Goal: Connect with others: Connect with other users

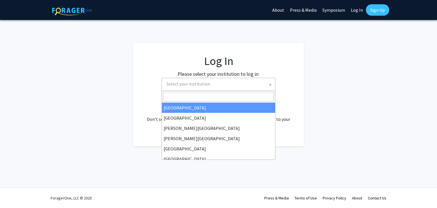
click at [191, 83] on span "Select your institution" at bounding box center [188, 84] width 44 height 6
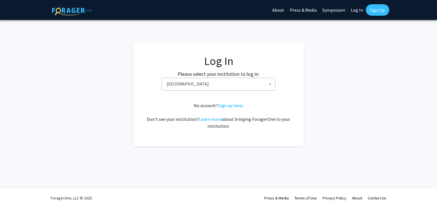
select select "34"
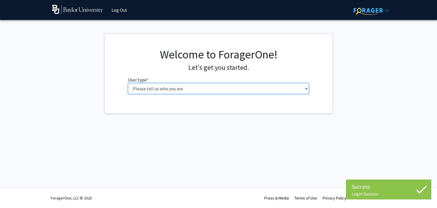
click at [175, 88] on select "Please tell us who you are Undergraduate Student Master's Student Doctoral Cand…" at bounding box center [218, 88] width 181 height 11
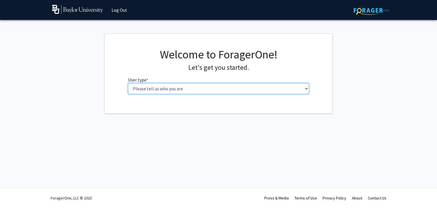
select select "1: undergrad"
click at [128, 83] on select "Please tell us who you are Undergraduate Student Master's Student Doctoral Cand…" at bounding box center [218, 88] width 181 height 11
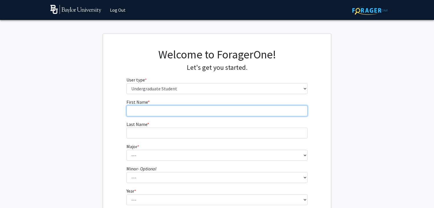
click at [155, 112] on input "First Name * required" at bounding box center [216, 110] width 181 height 11
type input "[PERSON_NAME]"
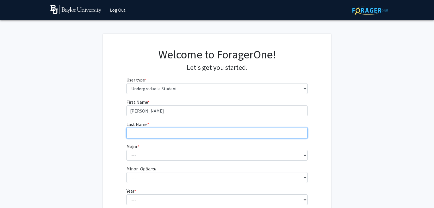
click at [139, 133] on input "Last Name * required" at bounding box center [216, 132] width 181 height 11
type input "[PERSON_NAME]"
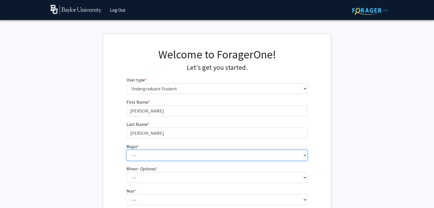
click at [135, 153] on select "--- Accounting American Studies Anthropology Apparel Design & Product Developme…" at bounding box center [216, 155] width 181 height 11
select select "65: 2730"
click at [126, 150] on select "--- Accounting American Studies Anthropology Apparel Design & Product Developme…" at bounding box center [216, 155] width 181 height 11
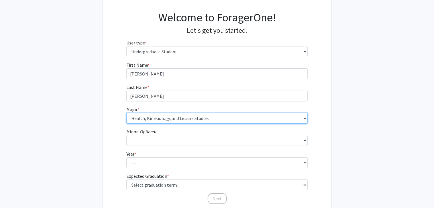
scroll to position [41, 0]
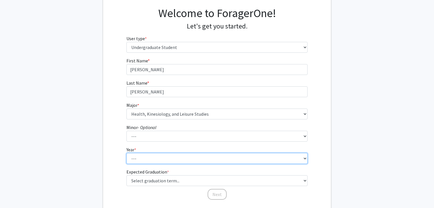
click at [218, 160] on select "--- First-year Sophomore Junior Senior Postbaccalaureate Certificate" at bounding box center [216, 158] width 181 height 11
select select "1: first-year"
click at [126, 153] on select "--- First-year Sophomore Junior Senior Postbaccalaureate Certificate" at bounding box center [216, 158] width 181 height 11
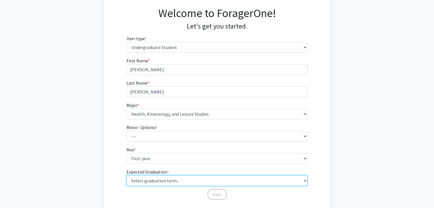
click at [191, 179] on select "Select graduation term... Spring 2025 Summer 2025 Fall 2025 Winter 2025 Spring …" at bounding box center [216, 180] width 181 height 11
select select "17: spring_2029"
click at [126, 175] on select "Select graduation term... Spring 2025 Summer 2025 Fall 2025 Winter 2025 Spring …" at bounding box center [216, 180] width 181 height 11
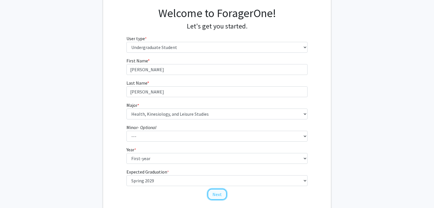
click at [216, 194] on button "Next" at bounding box center [216, 194] width 19 height 11
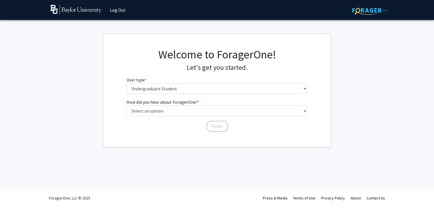
scroll to position [0, 0]
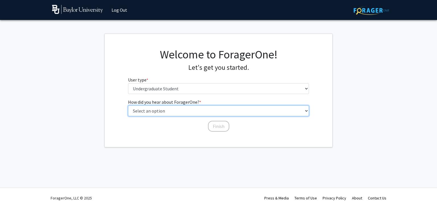
click at [139, 112] on select "Select an option Peer/student recommendation Faculty/staff recommendation Unive…" at bounding box center [218, 110] width 181 height 11
click at [128, 105] on select "Select an option Peer/student recommendation Faculty/staff recommendation Unive…" at bounding box center [218, 110] width 181 height 11
click at [151, 110] on select "Select an option Peer/student recommendation Faculty/staff recommendation Unive…" at bounding box center [218, 110] width 181 height 11
select select "3: university_website"
click at [128, 105] on select "Select an option Peer/student recommendation Faculty/staff recommendation Unive…" at bounding box center [218, 110] width 181 height 11
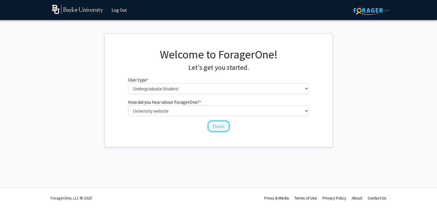
click at [215, 125] on button "Finish" at bounding box center [218, 126] width 21 height 11
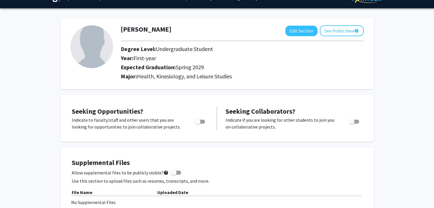
scroll to position [6, 0]
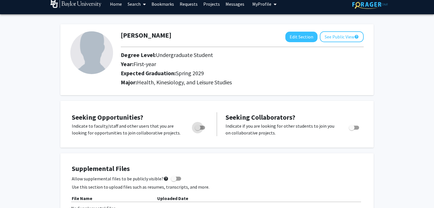
click at [200, 127] on span "Toggle" at bounding box center [198, 128] width 6 height 6
click at [197, 129] on input "Are you actively seeking opportunities?" at bounding box center [197, 129] width 0 height 0
checkbox input "true"
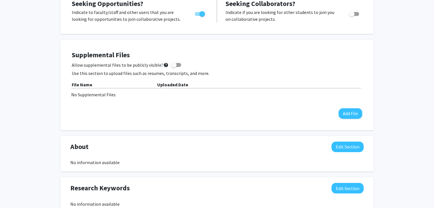
scroll to position [0, 0]
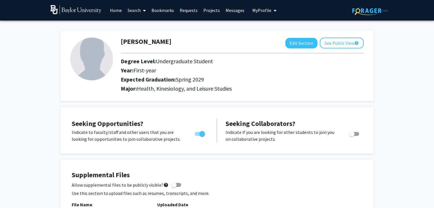
click at [133, 13] on link "Search" at bounding box center [137, 10] width 24 height 20
click at [134, 29] on span "Faculty/Staff" at bounding box center [146, 25] width 42 height 11
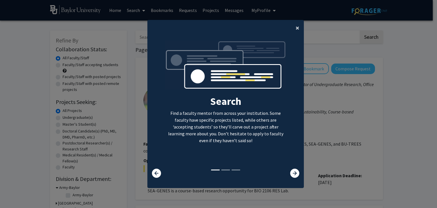
click at [296, 29] on span "×" at bounding box center [298, 27] width 4 height 9
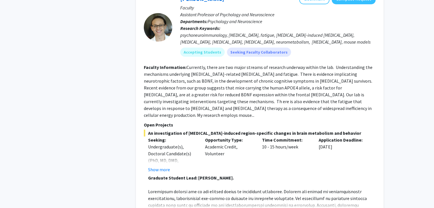
scroll to position [626, 0]
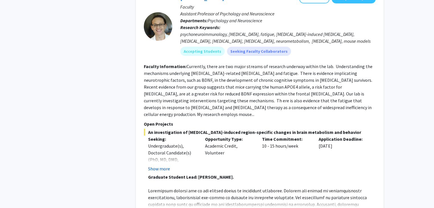
click at [158, 165] on button "Show more" at bounding box center [159, 168] width 22 height 7
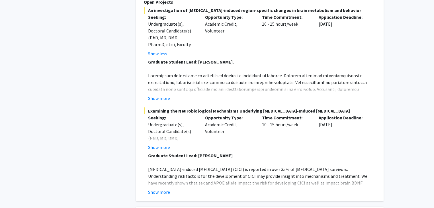
scroll to position [751, 0]
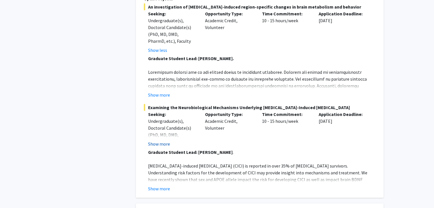
click at [158, 140] on button "Show more" at bounding box center [159, 143] width 22 height 7
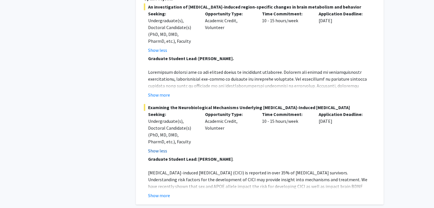
click at [158, 117] on div "Undergraduate(s), Doctoral Candidate(s) (PhD, MD, DMD, PharmD, etc.), Faculty" at bounding box center [172, 130] width 48 height 27
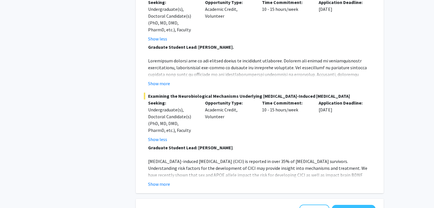
scroll to position [774, 0]
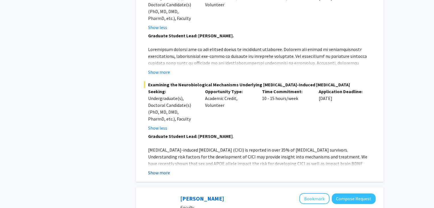
click at [155, 169] on button "Show more" at bounding box center [159, 172] width 22 height 7
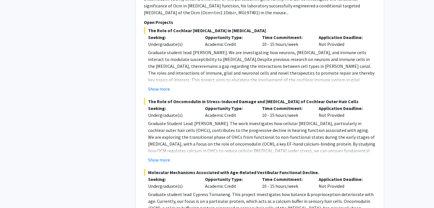
scroll to position [2106, 0]
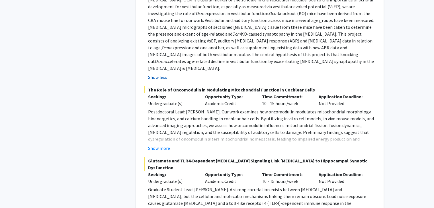
scroll to position [2323, 0]
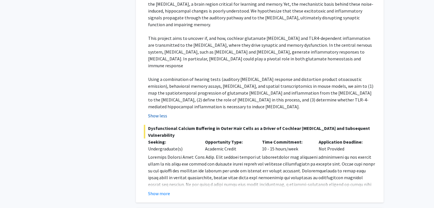
scroll to position [2533, 0]
click at [155, 189] on button "Show more" at bounding box center [159, 192] width 22 height 7
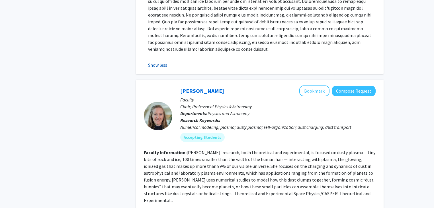
scroll to position [2702, 0]
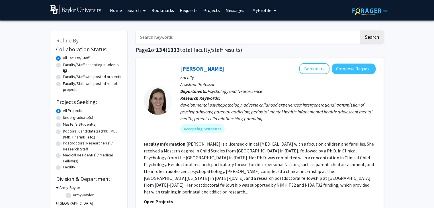
click at [63, 117] on label "Undergraduate(s)" at bounding box center [78, 117] width 30 height 6
click at [63, 117] on input "Undergraduate(s)" at bounding box center [65, 116] width 4 height 4
radio input "true"
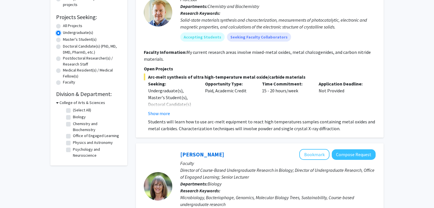
scroll to position [87, 0]
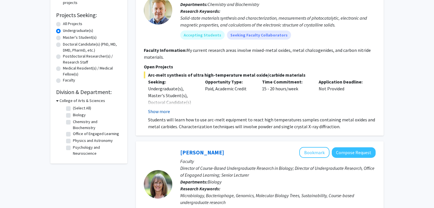
click at [152, 111] on button "Show more" at bounding box center [159, 111] width 22 height 7
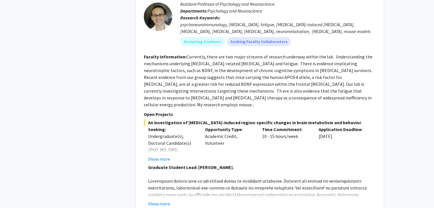
scroll to position [414, 0]
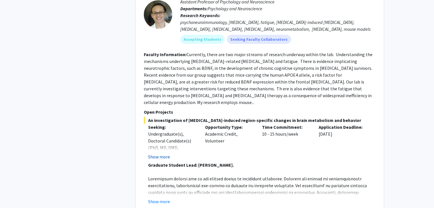
click at [156, 153] on button "Show more" at bounding box center [159, 156] width 22 height 7
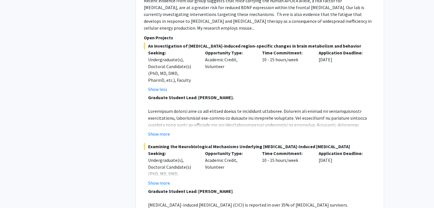
scroll to position [507, 0]
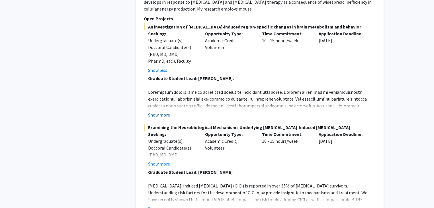
click at [159, 111] on button "Show more" at bounding box center [159, 114] width 22 height 7
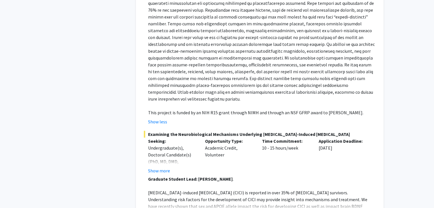
scroll to position [660, 0]
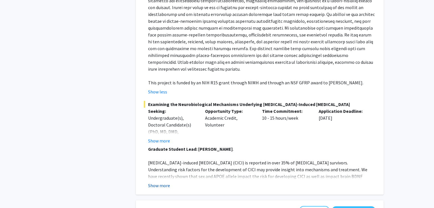
click at [158, 182] on button "Show more" at bounding box center [159, 185] width 22 height 7
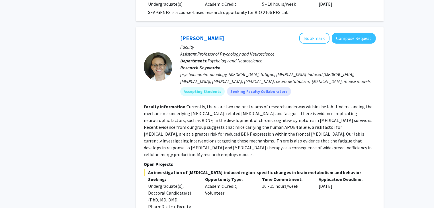
scroll to position [355, 0]
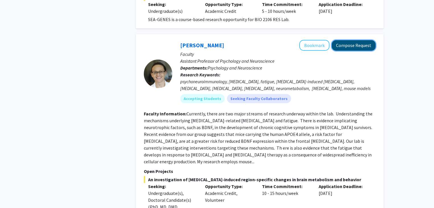
click at [360, 40] on button "Compose Request" at bounding box center [353, 45] width 44 height 11
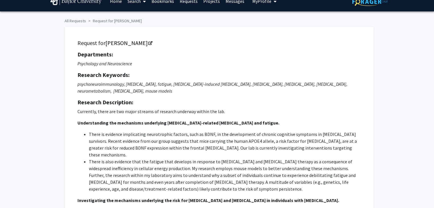
scroll to position [11, 0]
